Goal: Obtain resource: Download file/media

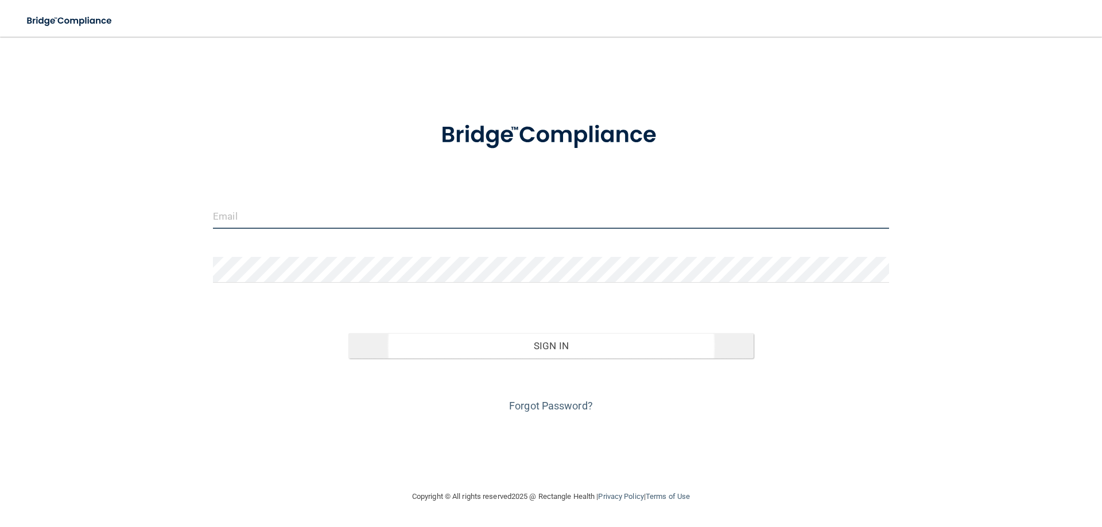
type input "[EMAIL_ADDRESS][DOMAIN_NAME]"
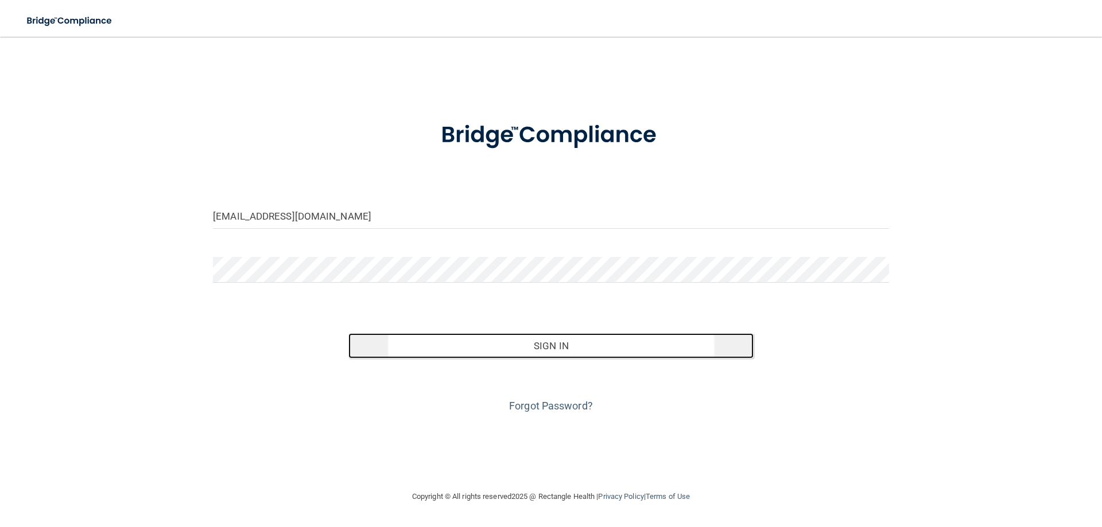
click at [581, 348] on button "Sign In" at bounding box center [551, 345] width 406 height 25
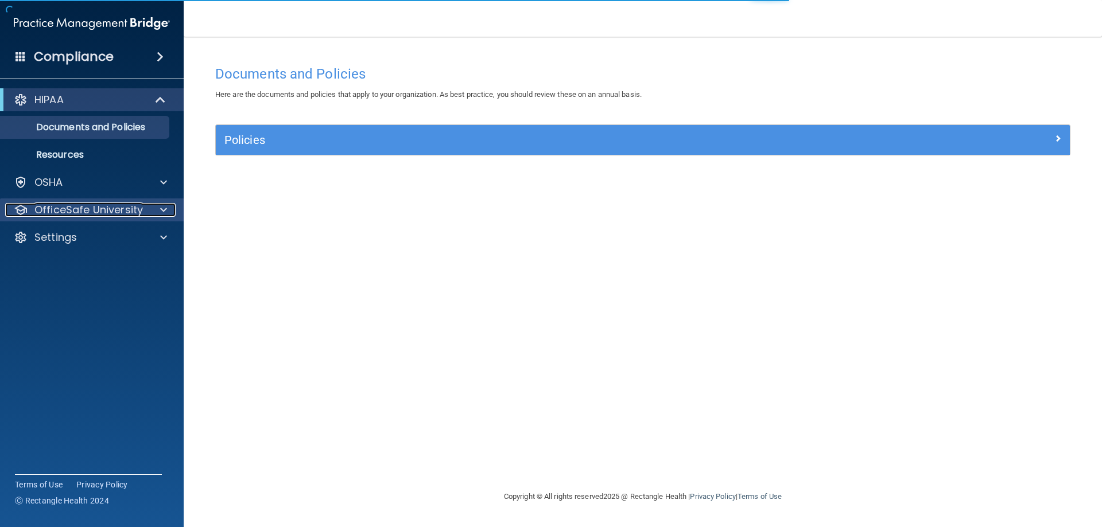
click at [162, 211] on span at bounding box center [163, 210] width 7 height 14
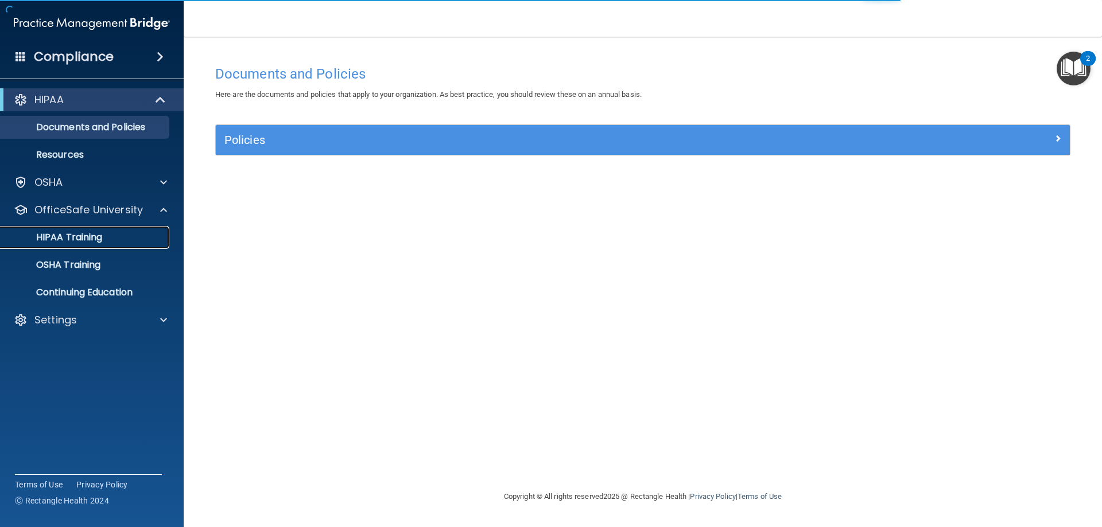
click at [84, 237] on p "HIPAA Training" at bounding box center [54, 237] width 95 height 11
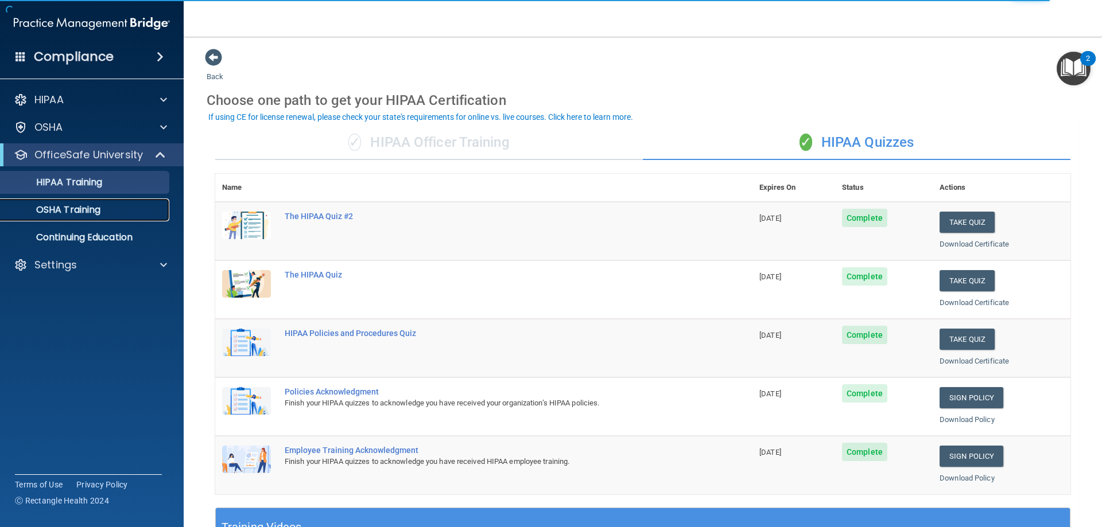
click at [86, 212] on p "OSHA Training" at bounding box center [53, 209] width 93 height 11
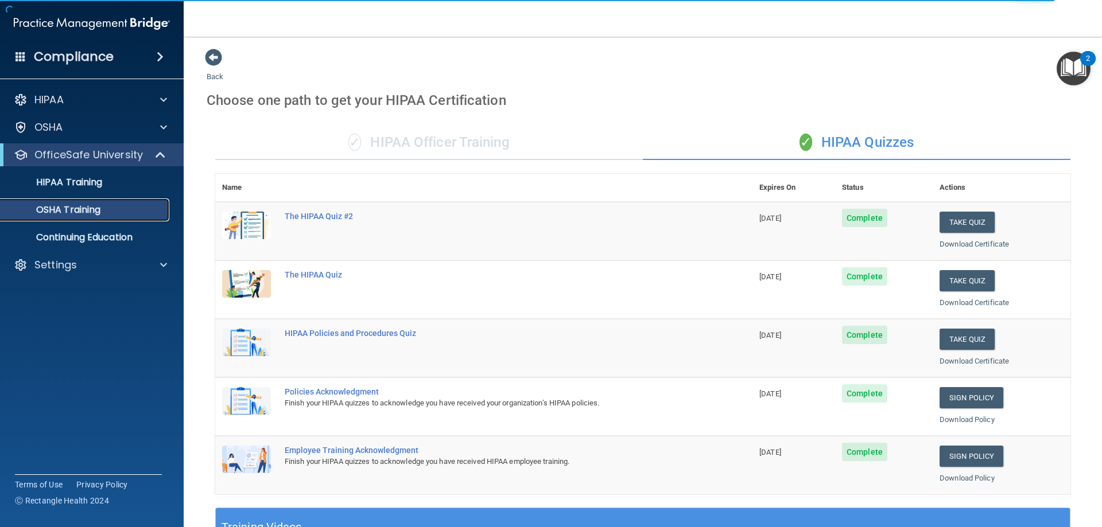
click at [98, 213] on p "OSHA Training" at bounding box center [53, 209] width 93 height 11
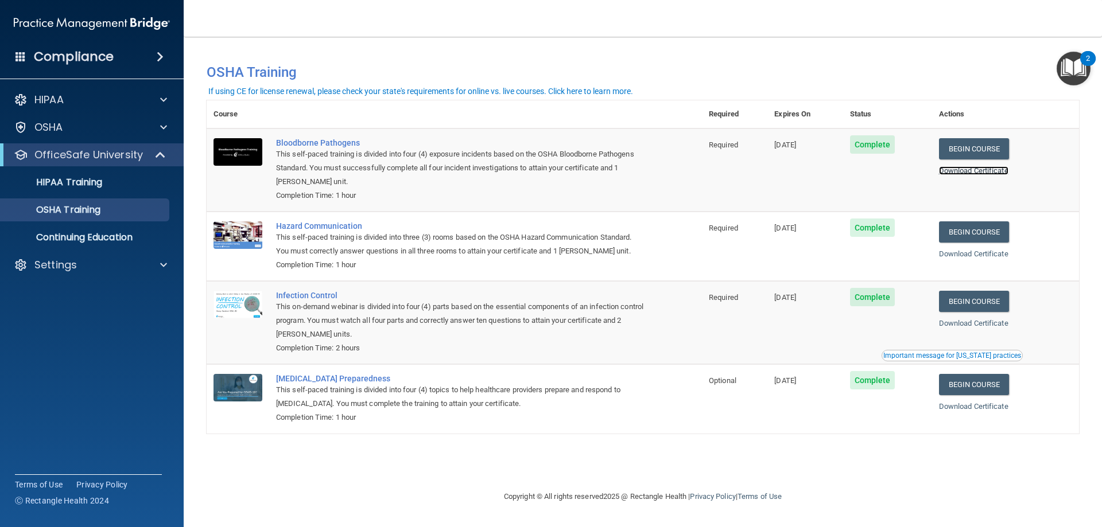
click at [967, 173] on link "Download Certificate" at bounding box center [973, 170] width 69 height 9
click at [974, 254] on link "Download Certificate" at bounding box center [973, 254] width 69 height 9
click at [986, 325] on link "Download Certificate" at bounding box center [973, 323] width 69 height 9
click at [53, 187] on p "HIPAA Training" at bounding box center [54, 182] width 95 height 11
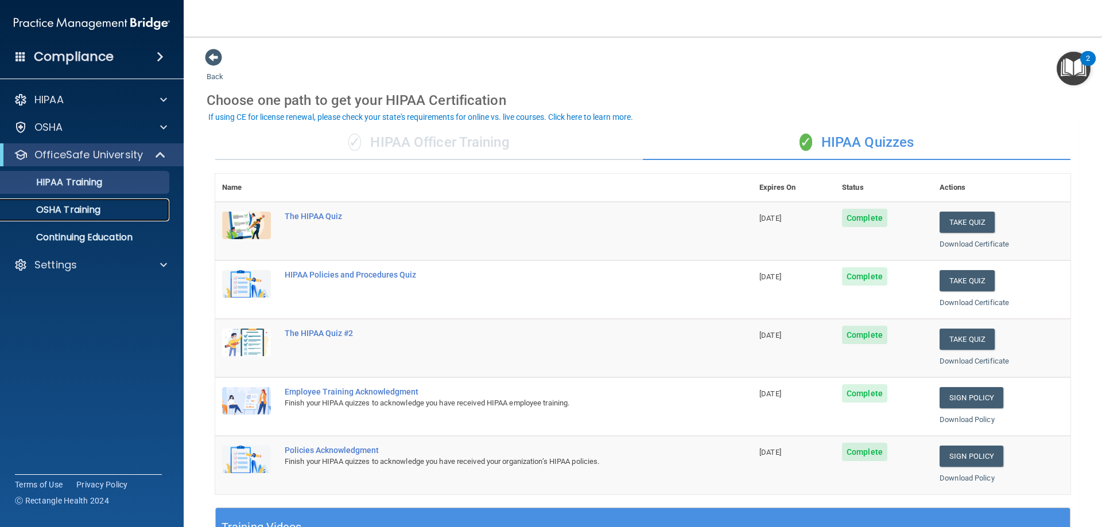
click at [94, 214] on p "OSHA Training" at bounding box center [53, 209] width 93 height 11
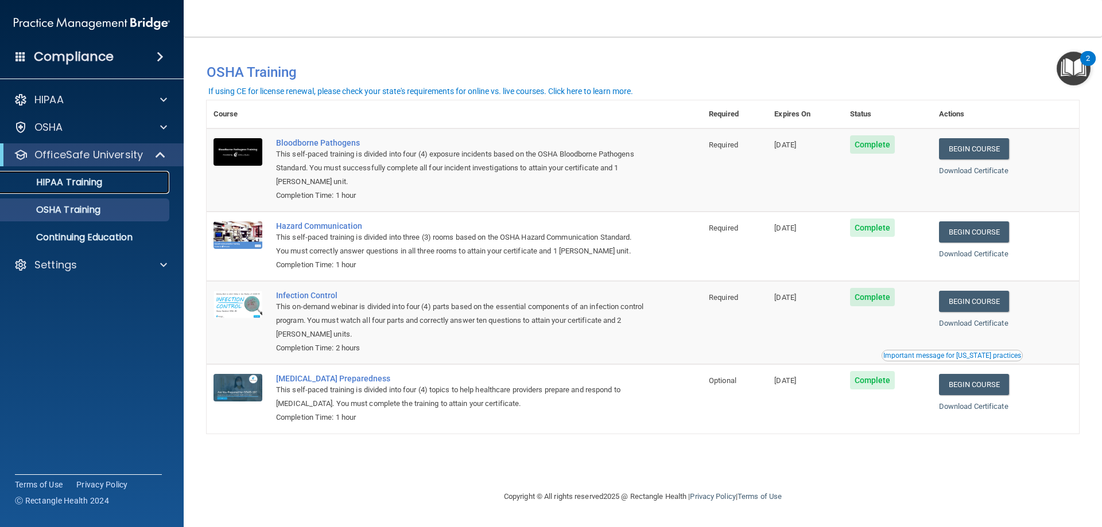
click at [85, 184] on p "HIPAA Training" at bounding box center [54, 182] width 95 height 11
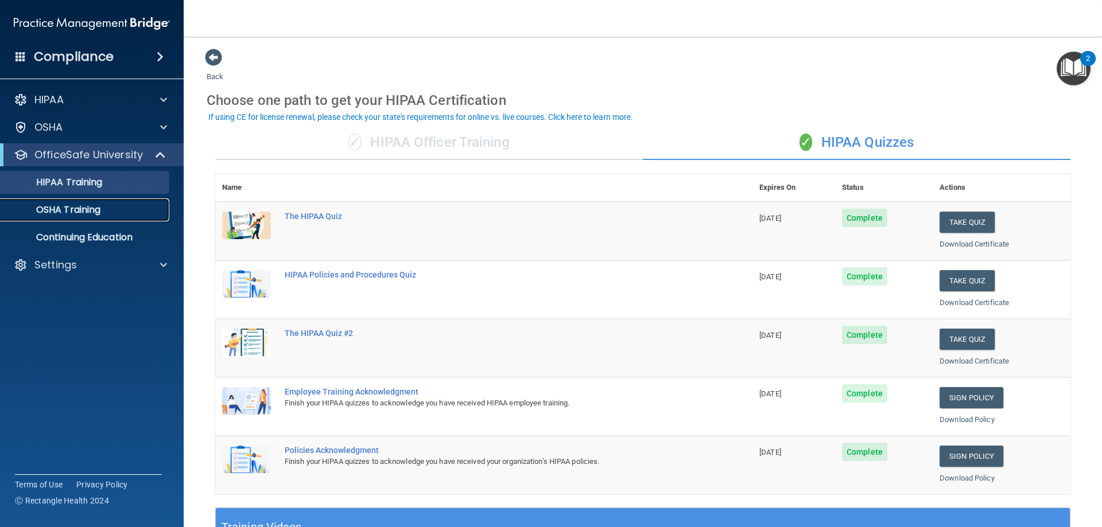
click at [61, 213] on p "OSHA Training" at bounding box center [53, 209] width 93 height 11
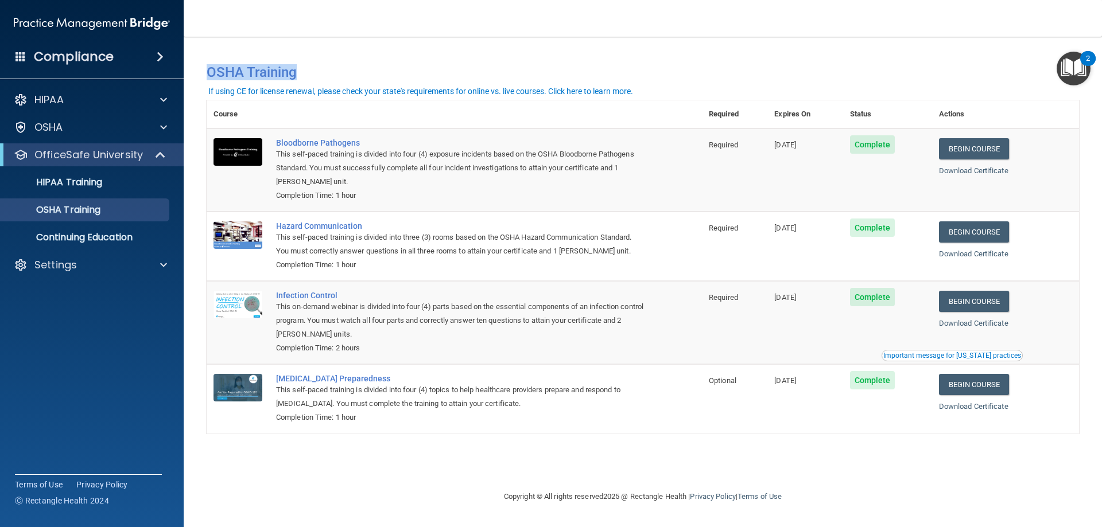
drag, startPoint x: 411, startPoint y: 81, endPoint x: 824, endPoint y: 459, distance: 559.3
click at [824, 459] on div "You have a course that has expired or is incomplete. Please complete the course…" at bounding box center [643, 263] width 872 height 430
click at [61, 184] on p "HIPAA Training" at bounding box center [54, 182] width 95 height 11
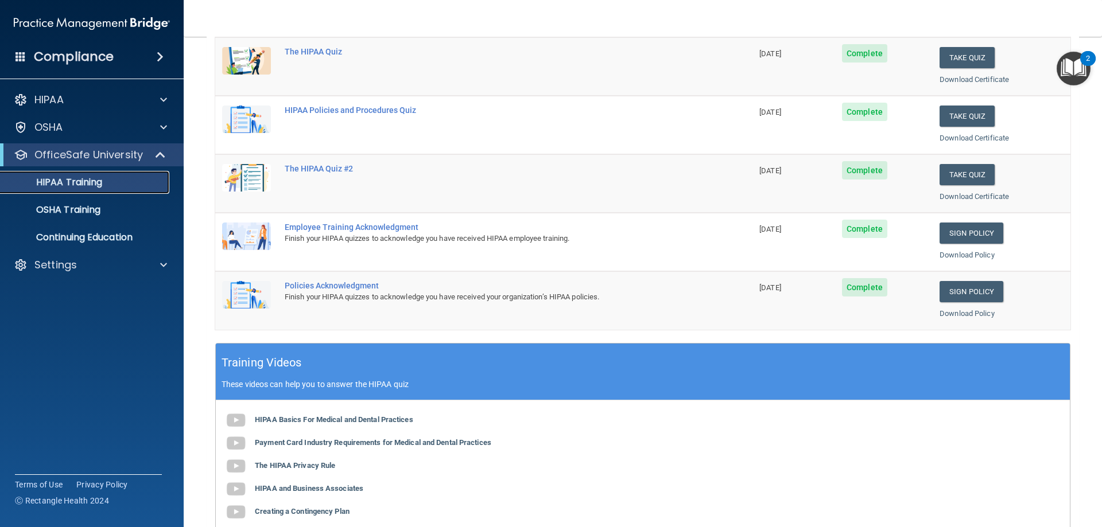
scroll to position [107, 0]
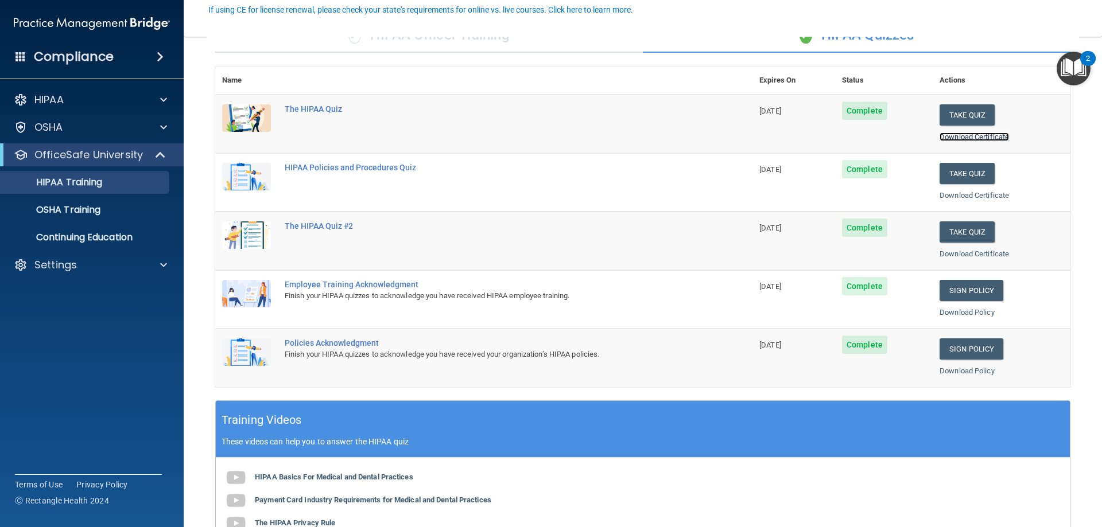
click at [958, 138] on link "Download Certificate" at bounding box center [973, 137] width 69 height 9
